Goal: Transaction & Acquisition: Book appointment/travel/reservation

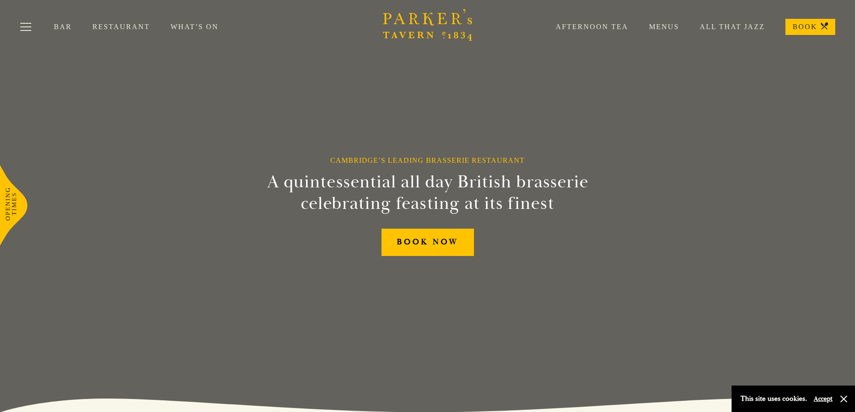
click at [669, 26] on link "Menus" at bounding box center [653, 26] width 51 height 9
click at [822, 402] on button "Accept" at bounding box center [822, 399] width 19 height 9
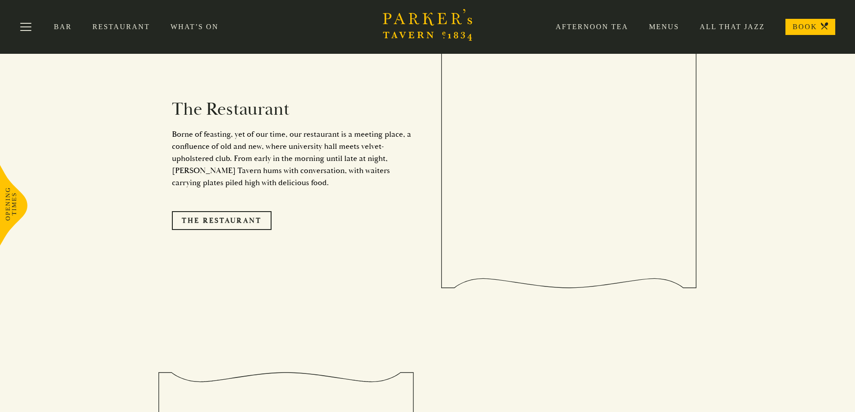
scroll to position [763, 0]
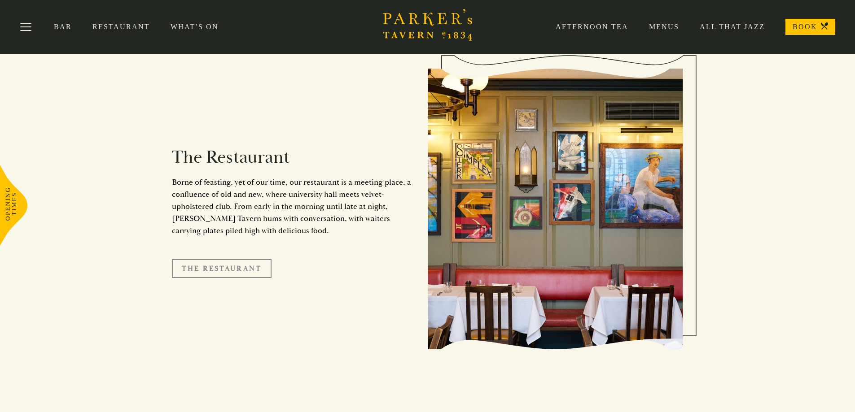
click at [229, 259] on link "The Restaurant" at bounding box center [222, 268] width 100 height 19
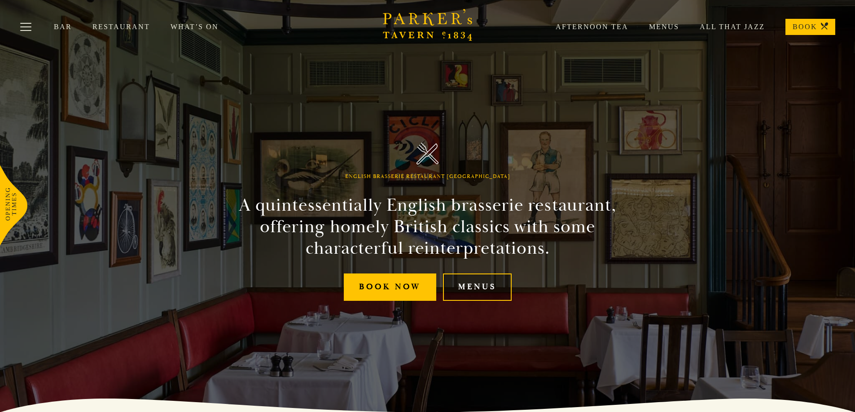
click at [485, 290] on link "Menus" at bounding box center [477, 287] width 69 height 27
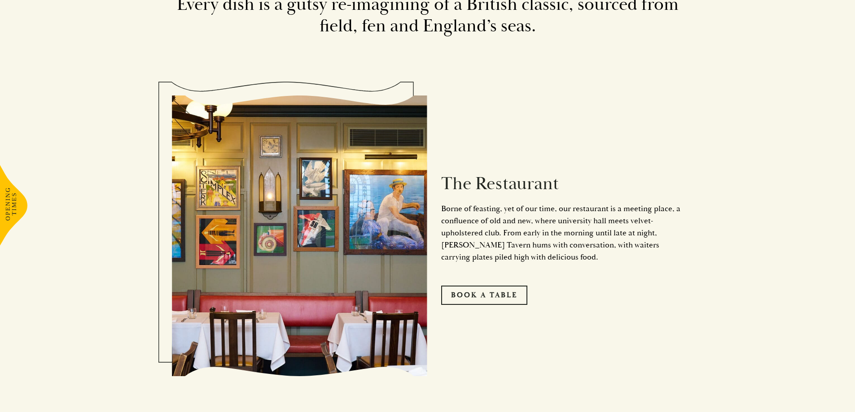
scroll to position [538, 0]
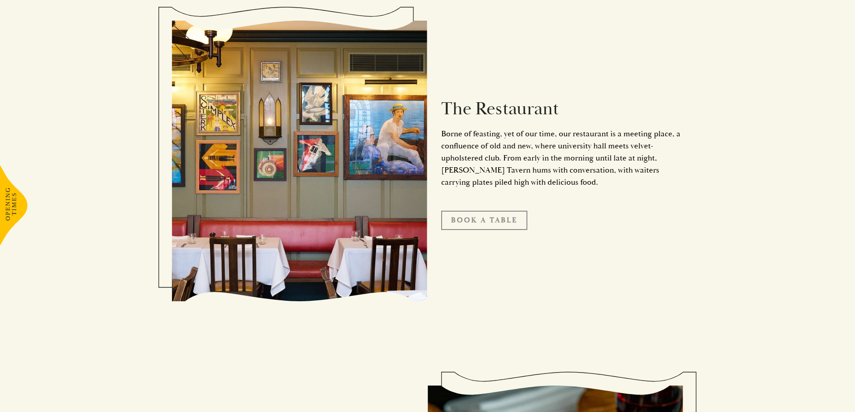
click at [520, 219] on link "Book A Table" at bounding box center [484, 220] width 86 height 19
